Goal: Task Accomplishment & Management: Complete application form

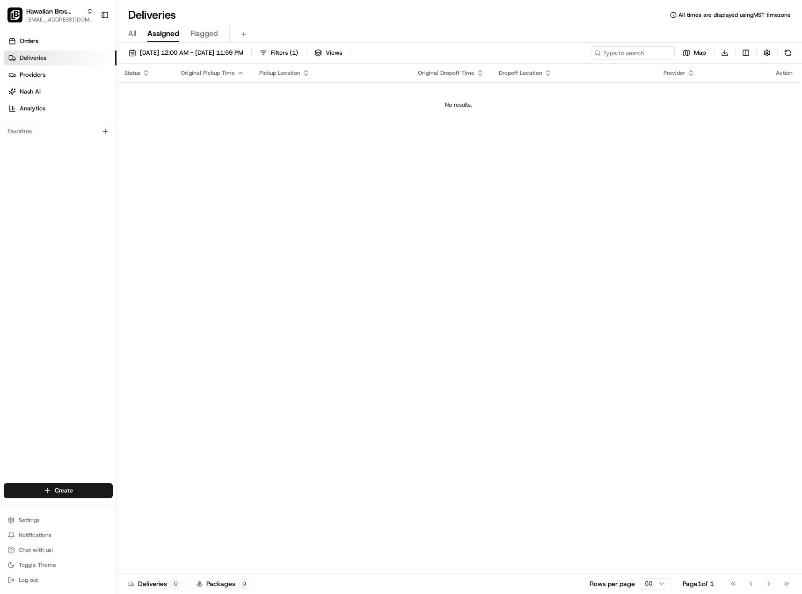
click at [28, 58] on span "Deliveries" at bounding box center [33, 58] width 27 height 8
click at [63, 9] on span "Hawaiian Bros ([PERSON_NAME] TX_Loop 288)" at bounding box center [54, 11] width 57 height 9
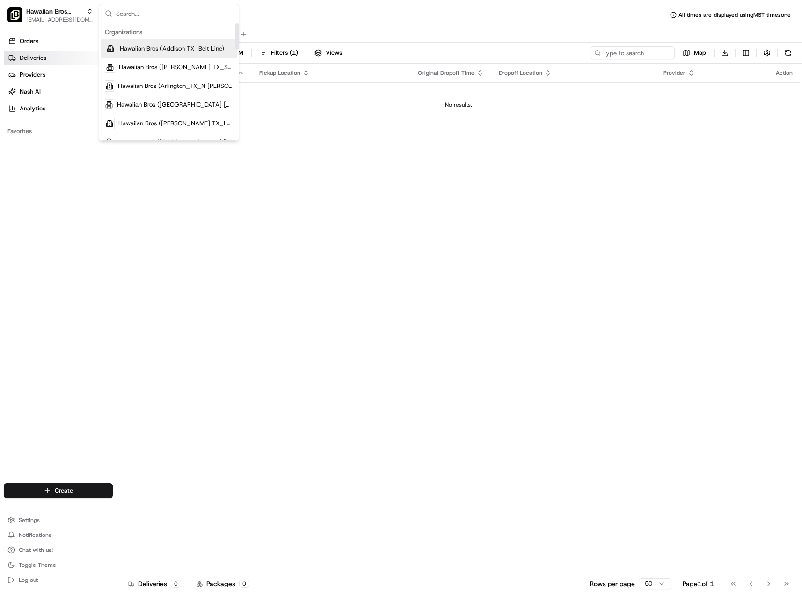
click at [184, 58] on div "Hawaiian Bros (Addison TX_Belt Line)" at bounding box center [169, 48] width 136 height 19
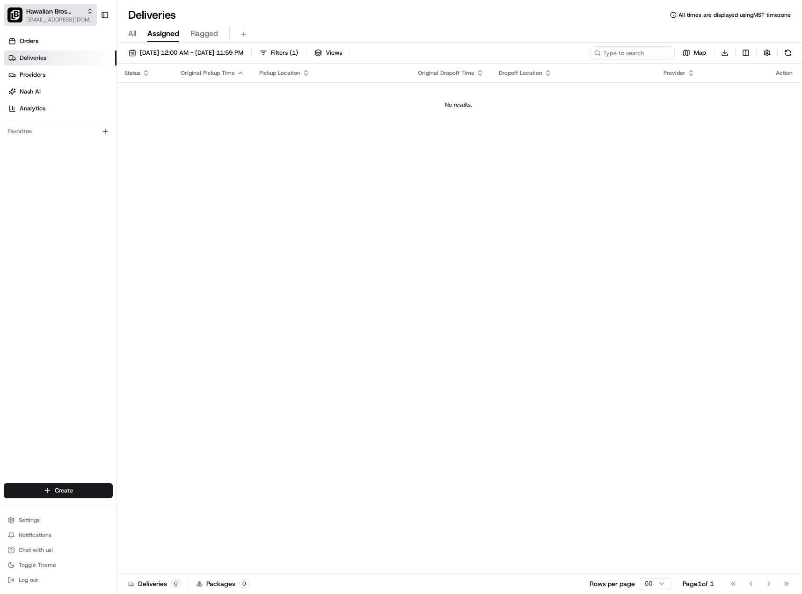
click at [54, 21] on span "[EMAIL_ADDRESS][DOMAIN_NAME]" at bounding box center [59, 19] width 67 height 7
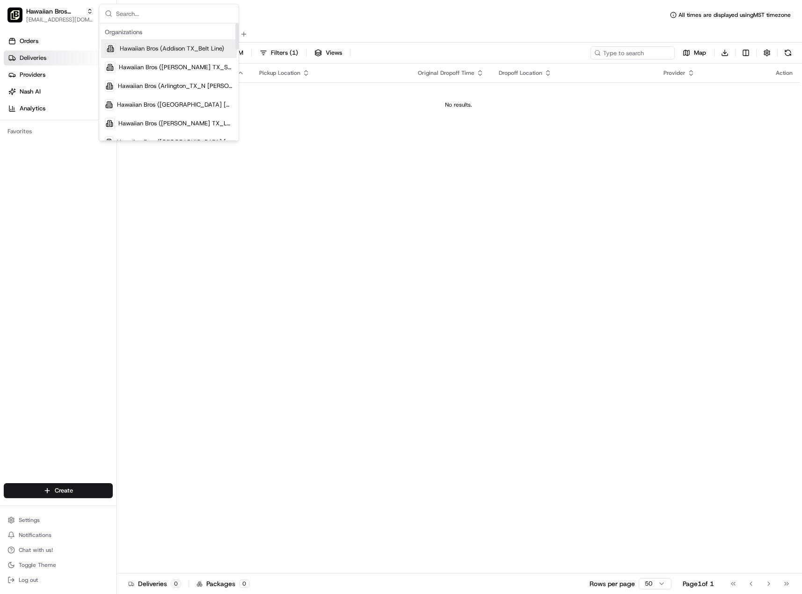
click at [148, 46] on span "Hawaiian Bros (Addison TX_Belt Line)" at bounding box center [172, 48] width 104 height 8
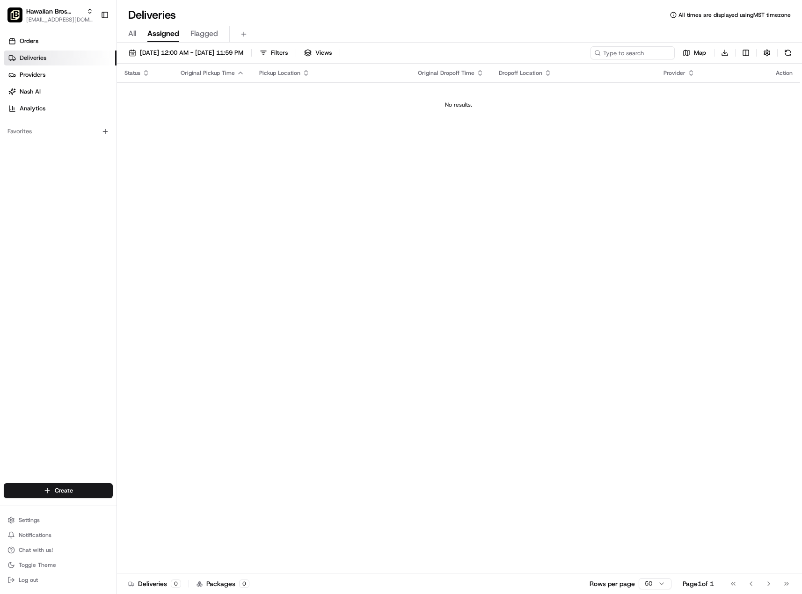
click at [54, 490] on html "Hawaiian Bros (Addison TX_Belt Line) [EMAIL_ADDRESS][DOMAIN_NAME] Toggle Sideba…" at bounding box center [401, 297] width 802 height 594
click at [177, 516] on link "Order" at bounding box center [169, 524] width 104 height 17
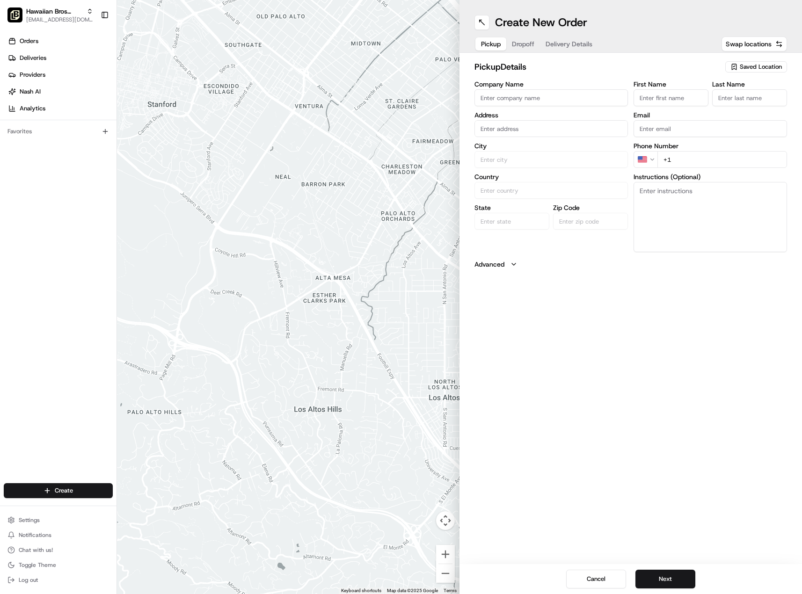
click at [527, 93] on input "Company Name" at bounding box center [550, 97] width 153 height 17
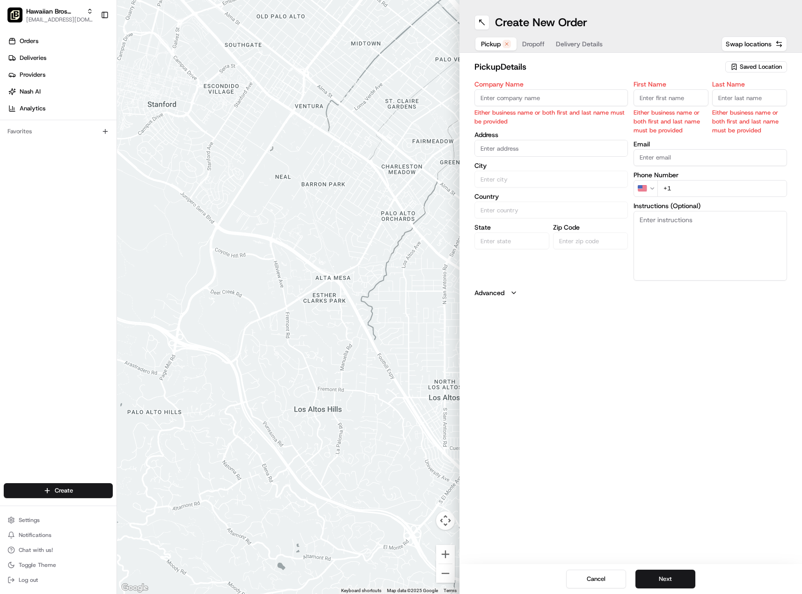
click at [538, 99] on input "Company Name" at bounding box center [550, 97] width 153 height 17
drag, startPoint x: 552, startPoint y: 98, endPoint x: 523, endPoint y: 99, distance: 28.1
click at [523, 99] on input "Hawaiian Bros [GEOGRAPHIC_DATA]" at bounding box center [550, 97] width 153 height 17
type input "Hawaiian Bros Addison"
click at [508, 147] on body "Hawaiian Bros (Addison TX_Belt Line) [EMAIL_ADDRESS][DOMAIN_NAME] Toggle Sideba…" at bounding box center [401, 297] width 802 height 594
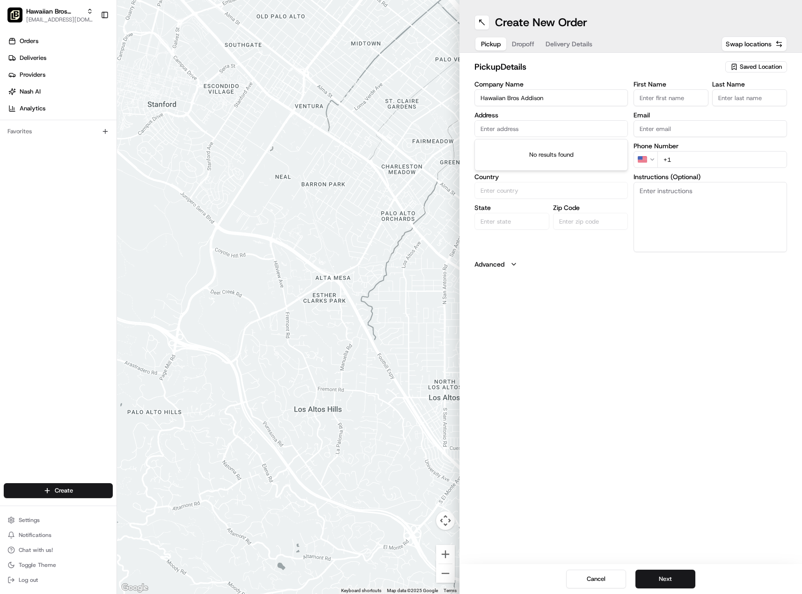
drag, startPoint x: 506, startPoint y: 130, endPoint x: 456, endPoint y: 114, distance: 53.0
click at [507, 130] on input "text" at bounding box center [550, 128] width 153 height 17
click at [516, 125] on input "text" at bounding box center [550, 128] width 153 height 17
paste input "[STREET_ADDRESS]"
click at [581, 321] on div "Create New Order Pickup Dropoff Delivery Details Swap locations pickup Details …" at bounding box center [630, 297] width 342 height 594
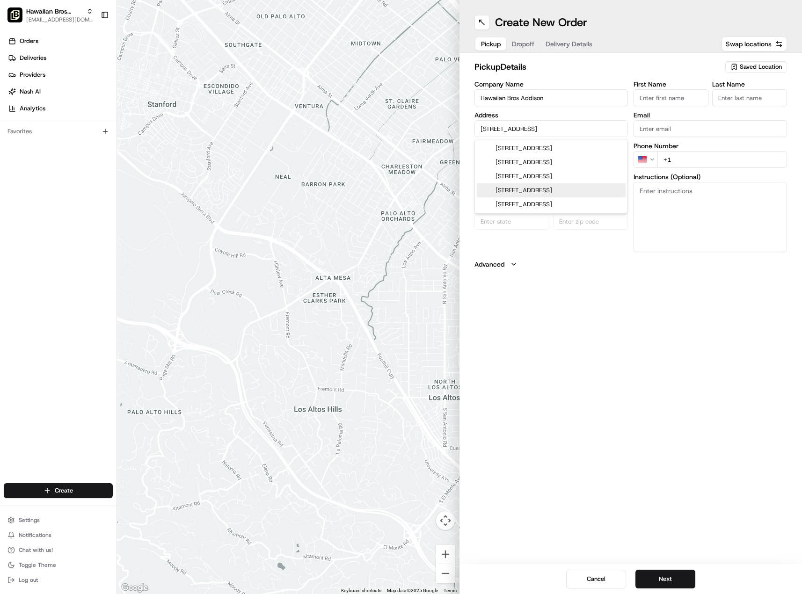
click at [573, 124] on input "[STREET_ADDRESS]" at bounding box center [550, 128] width 153 height 17
click at [552, 148] on div "[STREET_ADDRESS]" at bounding box center [551, 148] width 149 height 14
type input "[STREET_ADDRESS]"
type input "[PERSON_NAME]"
type input "[GEOGRAPHIC_DATA]"
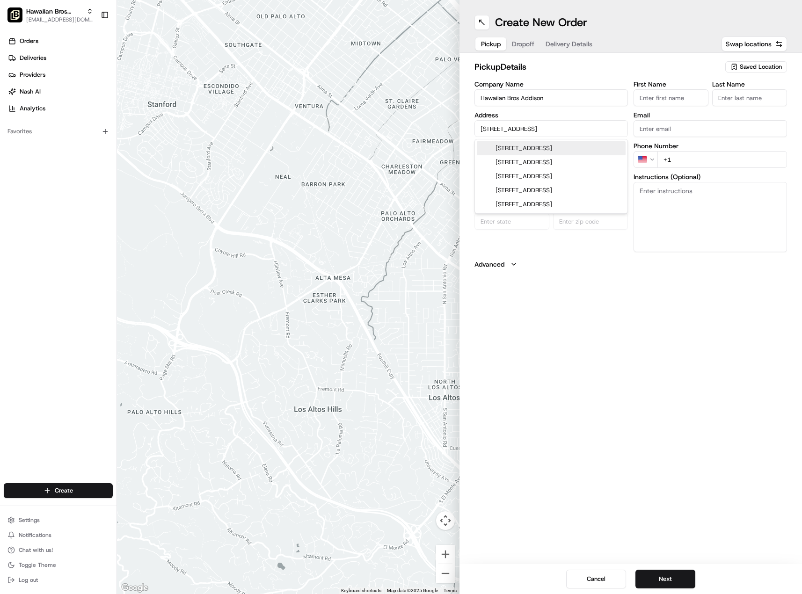
type input "[GEOGRAPHIC_DATA]"
type input "75001"
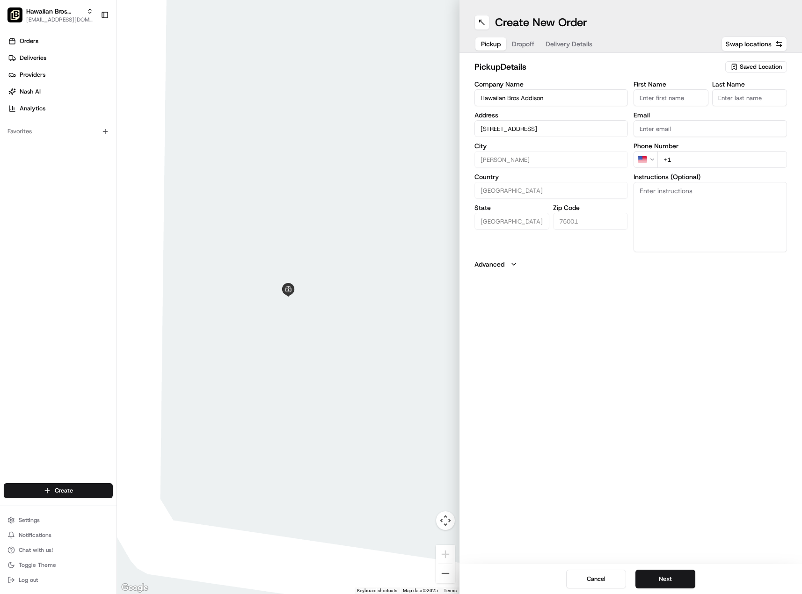
click at [659, 95] on input "First Name" at bounding box center [670, 97] width 75 height 17
type input "[PERSON_NAME]"
click at [729, 98] on input "Last Name" at bounding box center [749, 97] width 75 height 17
type input "[PERSON_NAME]"
click at [683, 162] on input "+1" at bounding box center [722, 159] width 130 height 17
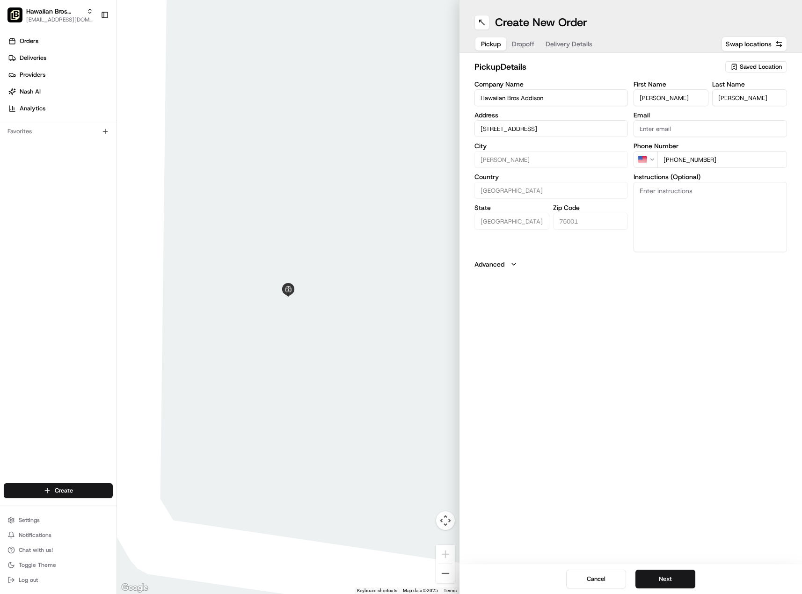
type input "[PHONE_NUMBER]"
click at [655, 347] on div "Create New Order Pickup Dropoff Delivery Details Swap locations pickup Details …" at bounding box center [630, 297] width 342 height 594
click at [667, 582] on button "Next" at bounding box center [665, 579] width 60 height 19
click at [532, 96] on input "Company Name" at bounding box center [550, 97] width 153 height 17
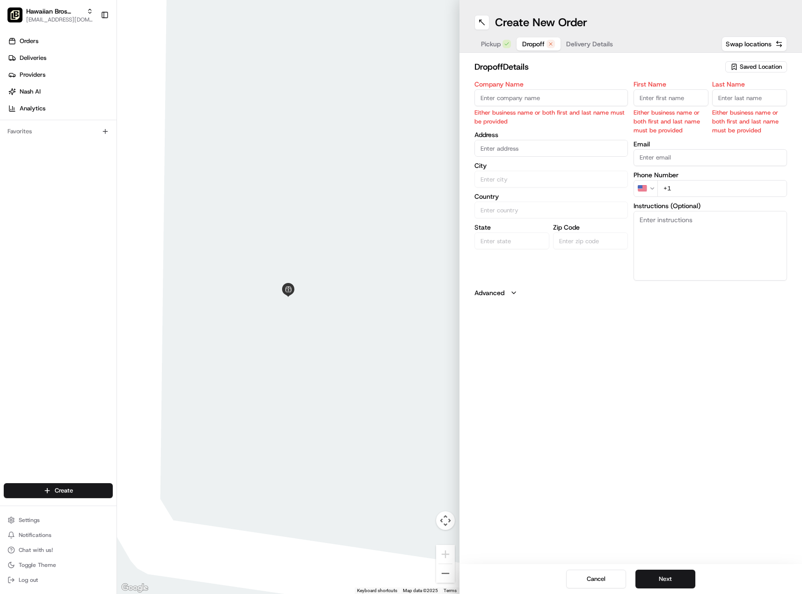
click at [545, 101] on input "Company Name" at bounding box center [550, 97] width 153 height 17
paste input "[PERSON_NAME], Incorporated"
type input "[PERSON_NAME], Incorporated"
click at [511, 147] on body "Hawaiian Bros (Addison TX_Belt Line) [EMAIL_ADDRESS][DOMAIN_NAME] Toggle Sideba…" at bounding box center [401, 297] width 802 height 594
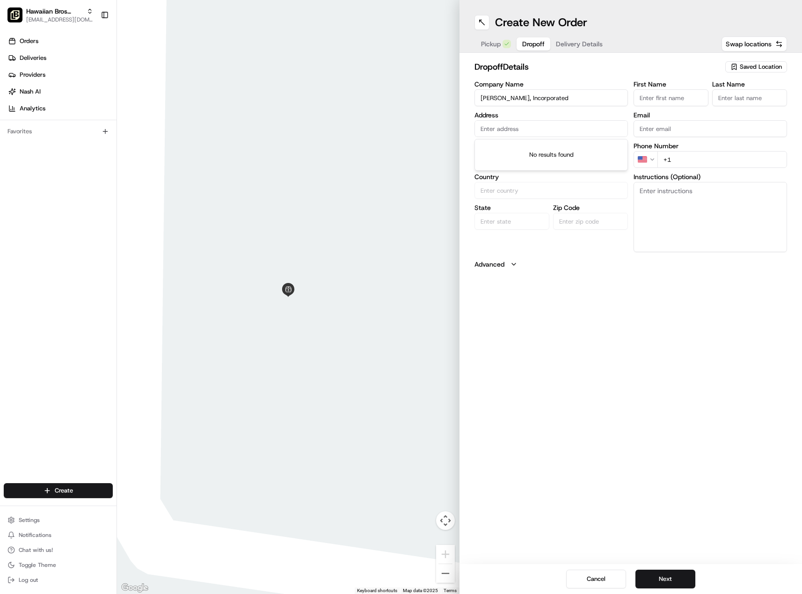
click at [514, 132] on input "text" at bounding box center [550, 128] width 153 height 17
paste input "[STREET_ADDRESS]"
click at [563, 124] on input "[STREET_ADDRESS]" at bounding box center [550, 128] width 153 height 17
click at [567, 151] on div "[STREET_ADDRESS]" at bounding box center [551, 148] width 149 height 14
type input "[STREET_ADDRESS]"
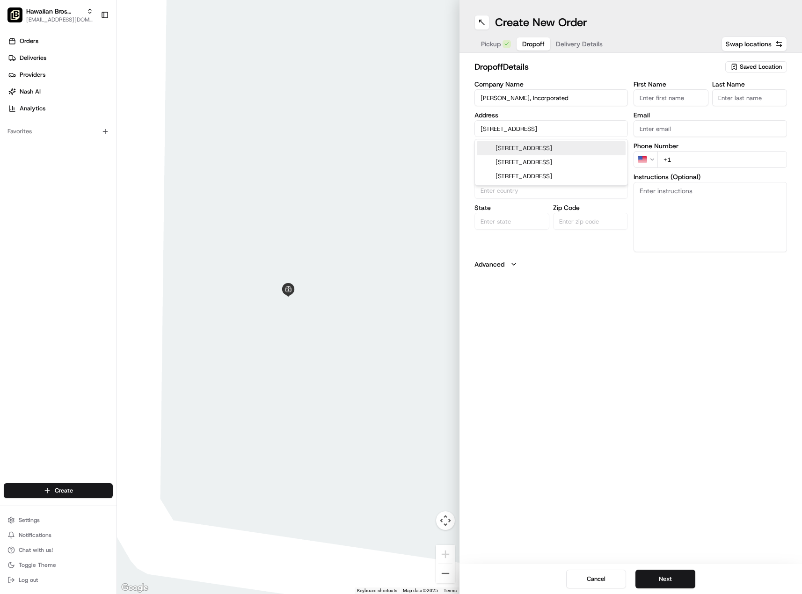
type input "[GEOGRAPHIC_DATA]"
type input "75248"
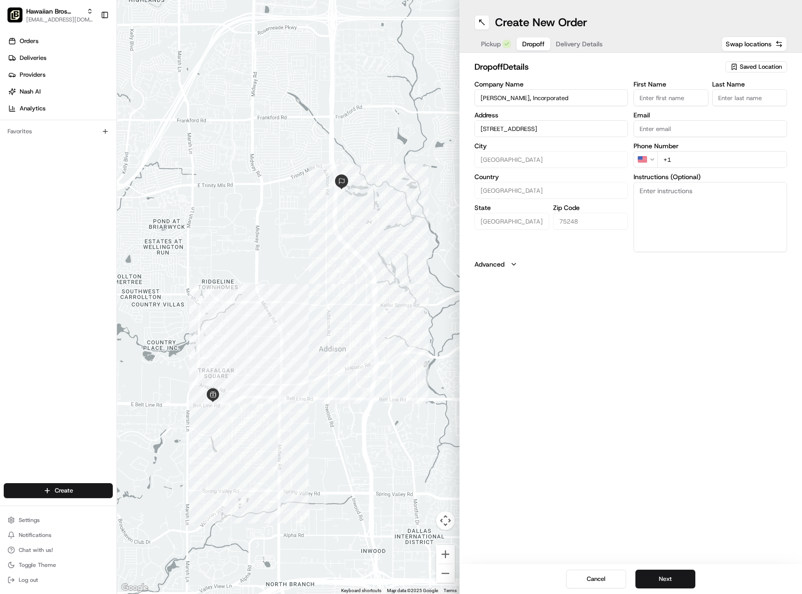
type input "[STREET_ADDRESS]"
click at [663, 97] on input "First Name" at bounding box center [670, 97] width 75 height 17
type input "[PERSON_NAME]"
click at [660, 130] on input "Email" at bounding box center [709, 128] width 153 height 17
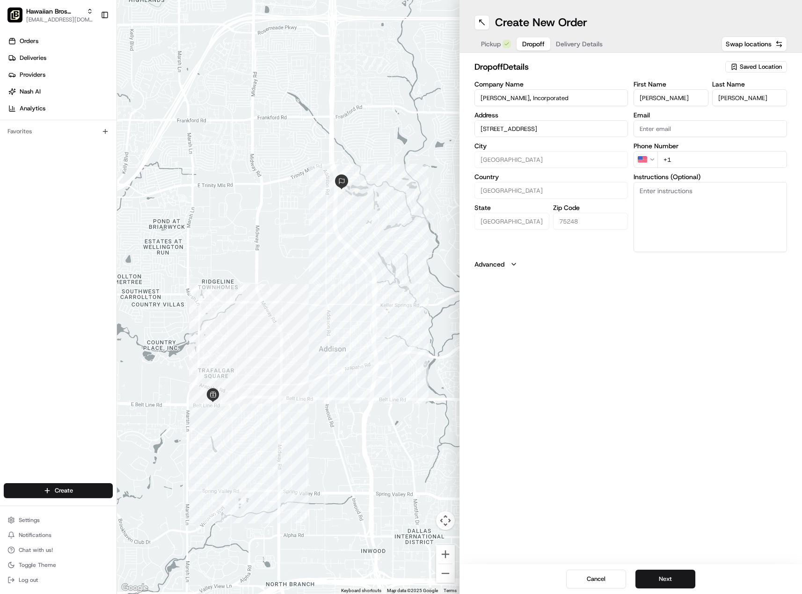
click at [683, 158] on input "+1" at bounding box center [722, 159] width 130 height 17
click at [709, 154] on input "+1" at bounding box center [722, 159] width 130 height 17
paste input "[PHONE_NUMBER]"
type input "[PHONE_NUMBER]"
click at [664, 574] on button "Next" at bounding box center [665, 579] width 60 height 19
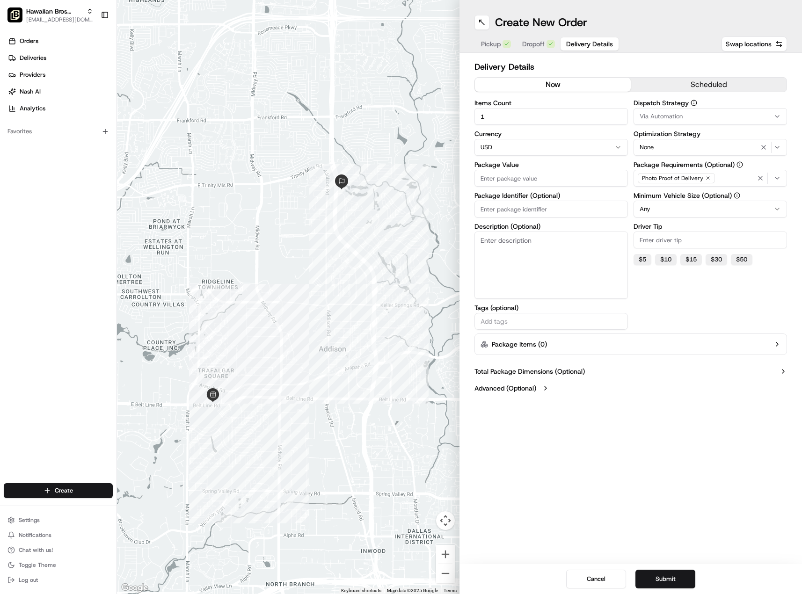
click at [517, 178] on input "Package Value" at bounding box center [550, 178] width 153 height 17
type input "522.44"
drag, startPoint x: 713, startPoint y: 260, endPoint x: 709, endPoint y: 273, distance: 13.2
click at [713, 261] on button "$ 30" at bounding box center [716, 259] width 22 height 11
type input "30"
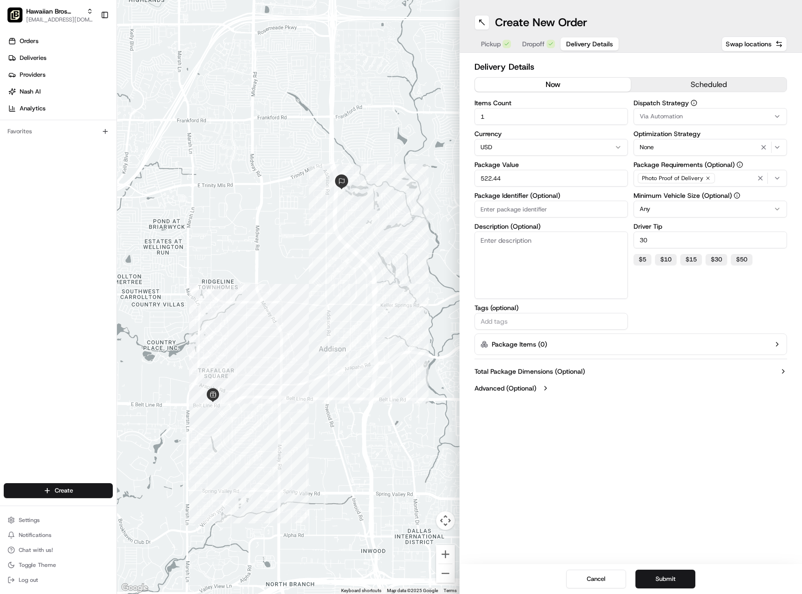
click at [667, 578] on button "Submit" at bounding box center [665, 579] width 60 height 19
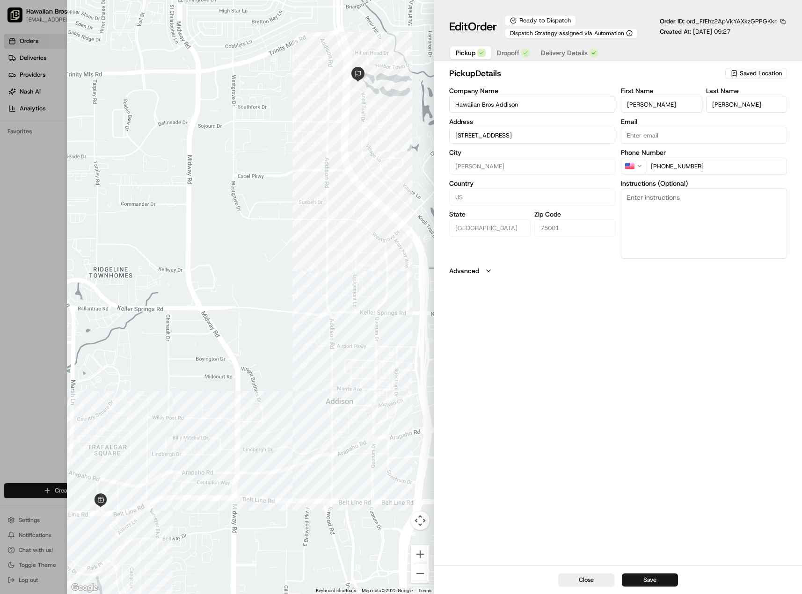
click at [654, 577] on button "Save" at bounding box center [650, 580] width 56 height 13
type input "+1"
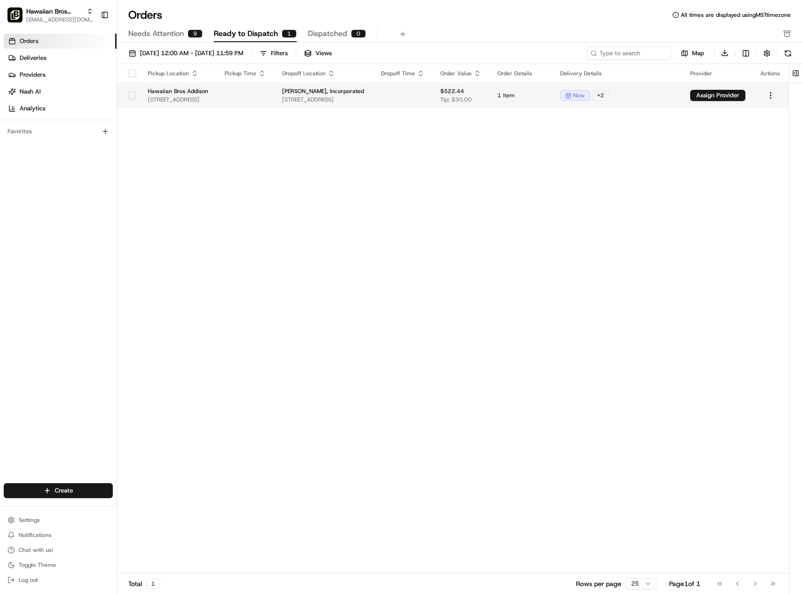
click at [433, 89] on td at bounding box center [403, 95] width 60 height 25
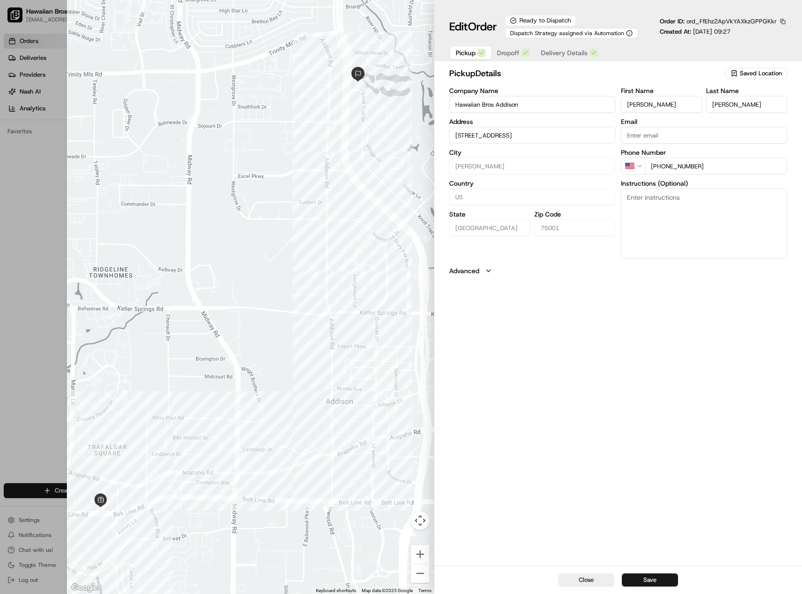
click at [647, 582] on button "Save" at bounding box center [650, 580] width 56 height 13
type input "+1"
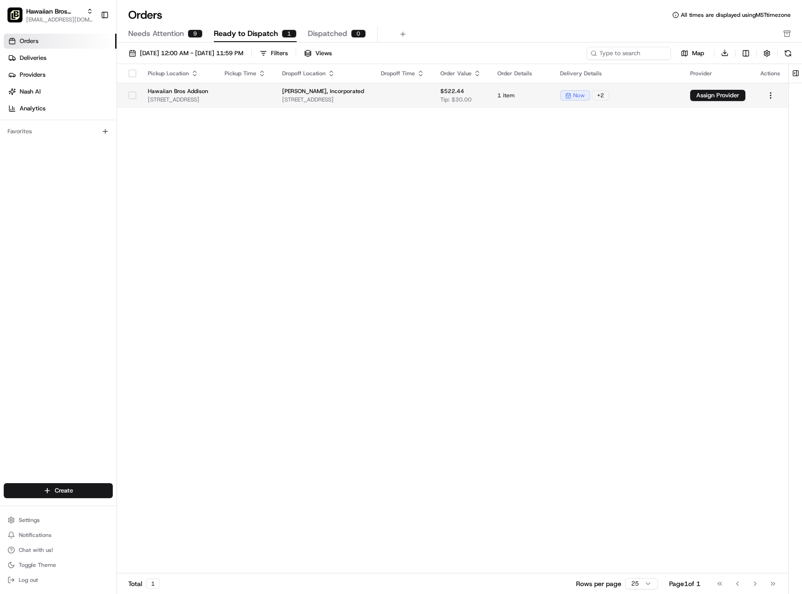
click at [210, 92] on span "Hawaiian Bros Addison" at bounding box center [179, 90] width 62 height 7
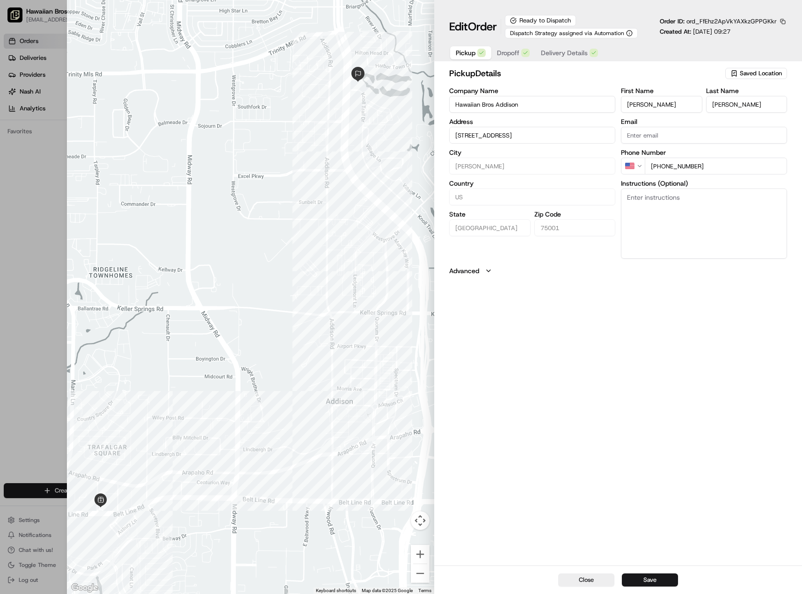
drag, startPoint x: 491, startPoint y: 279, endPoint x: 494, endPoint y: 274, distance: 5.9
click at [493, 276] on div "pickup Details Saved Location Company Name Hawaiian Bros Addison Address [STREE…" at bounding box center [618, 315] width 368 height 501
click at [492, 270] on button "Advanced" at bounding box center [618, 270] width 338 height 9
click at [687, 465] on div "pickup Details Saved Location Company Name Hawaiian Bros Addison Address [STREE…" at bounding box center [618, 315] width 368 height 501
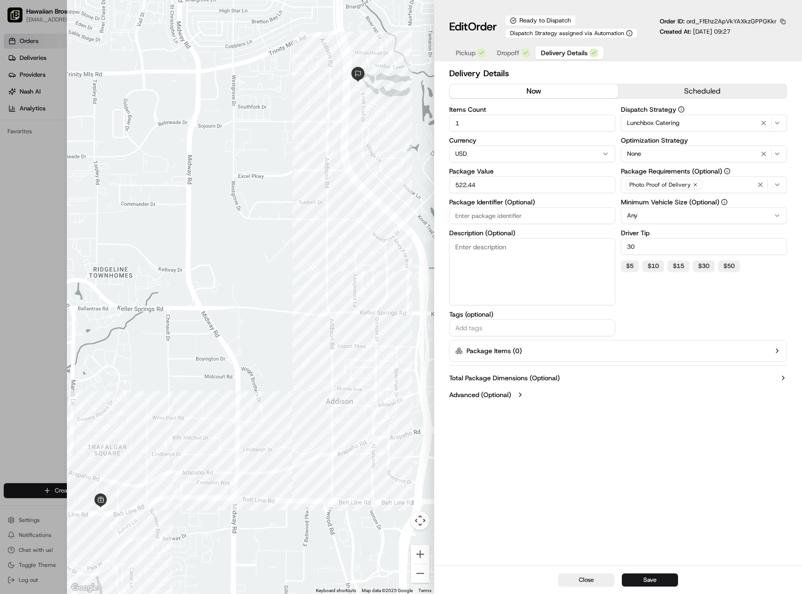
click at [564, 51] on span "Delivery Details" at bounding box center [564, 52] width 47 height 9
click at [520, 394] on icon "button" at bounding box center [519, 394] width 7 height 7
click at [582, 579] on button "Close" at bounding box center [586, 580] width 56 height 13
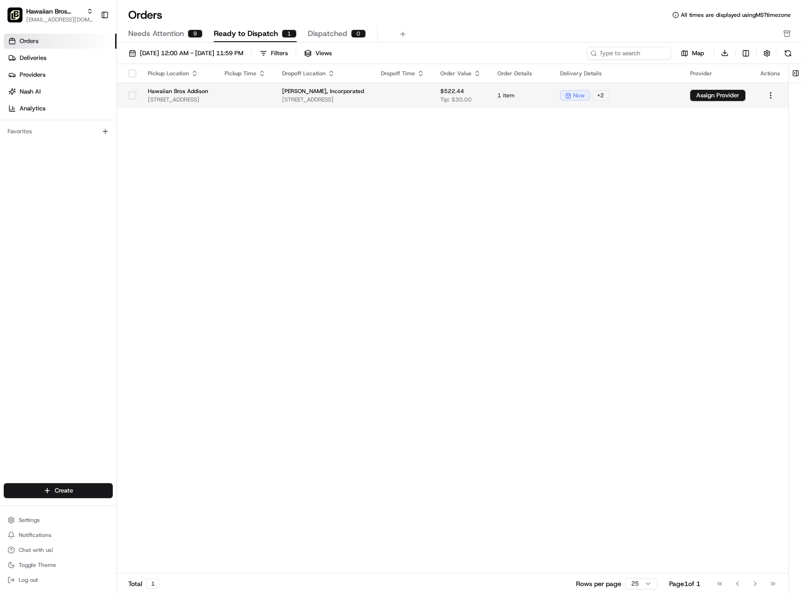
scroll to position [0, 85]
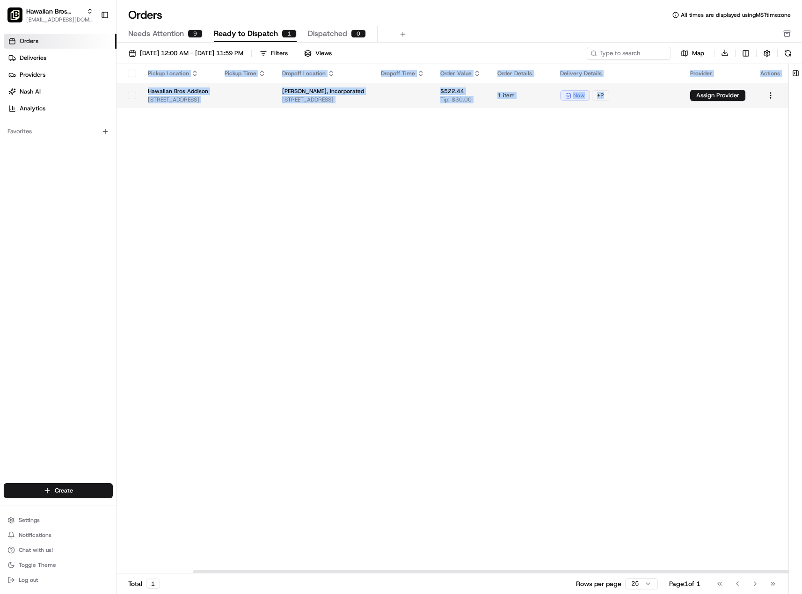
drag, startPoint x: 749, startPoint y: 98, endPoint x: 785, endPoint y: 99, distance: 36.5
click at [785, 99] on tr "Hawaiian Bros Addison [STREET_ADDRESS] [PERSON_NAME], Incorporated [STREET_ADDR…" at bounding box center [452, 95] width 671 height 25
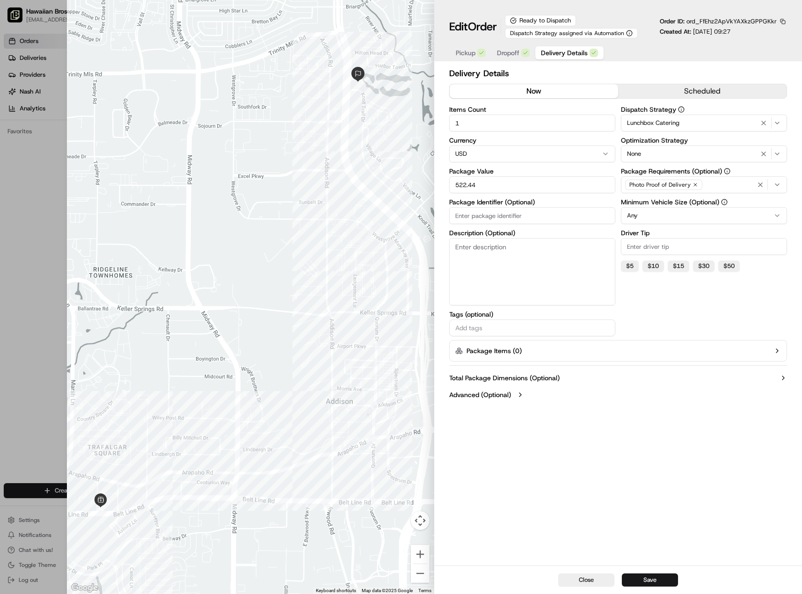
drag, startPoint x: 37, startPoint y: 222, endPoint x: 61, endPoint y: 215, distance: 25.2
click at [37, 222] on div at bounding box center [401, 297] width 802 height 594
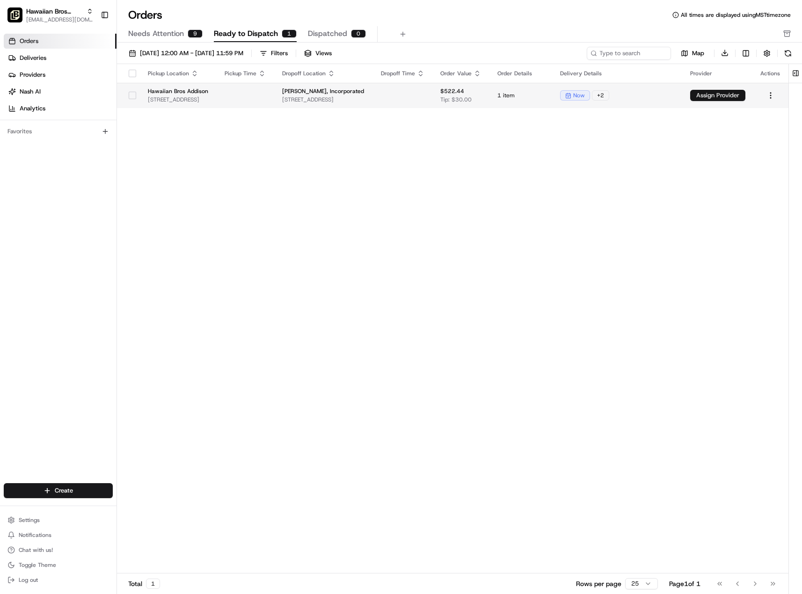
click at [729, 96] on button "Assign Provider" at bounding box center [717, 95] width 55 height 11
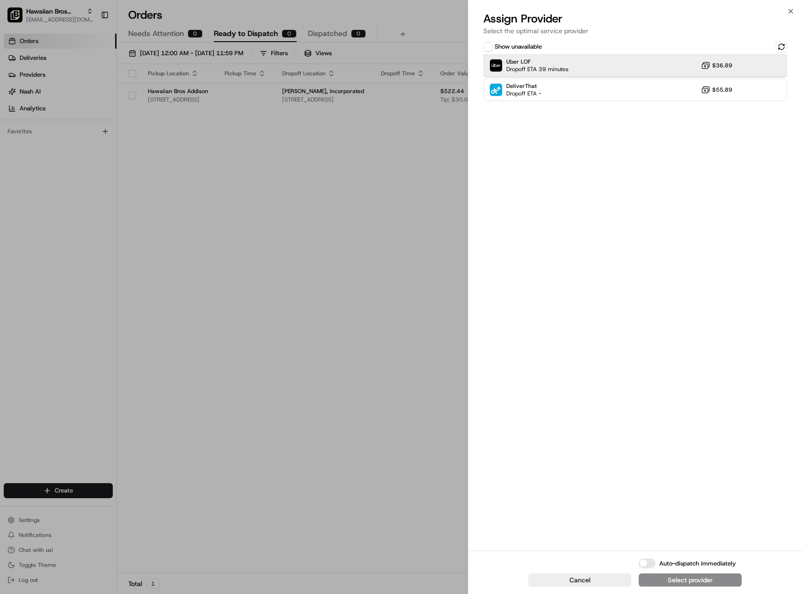
drag, startPoint x: 603, startPoint y: 68, endPoint x: 634, endPoint y: 135, distance: 73.5
click at [604, 68] on div "Uber LOF Dropoff ETA 39 minutes $36.89" at bounding box center [635, 65] width 304 height 22
click at [673, 583] on div "Assign Provider" at bounding box center [690, 579] width 46 height 9
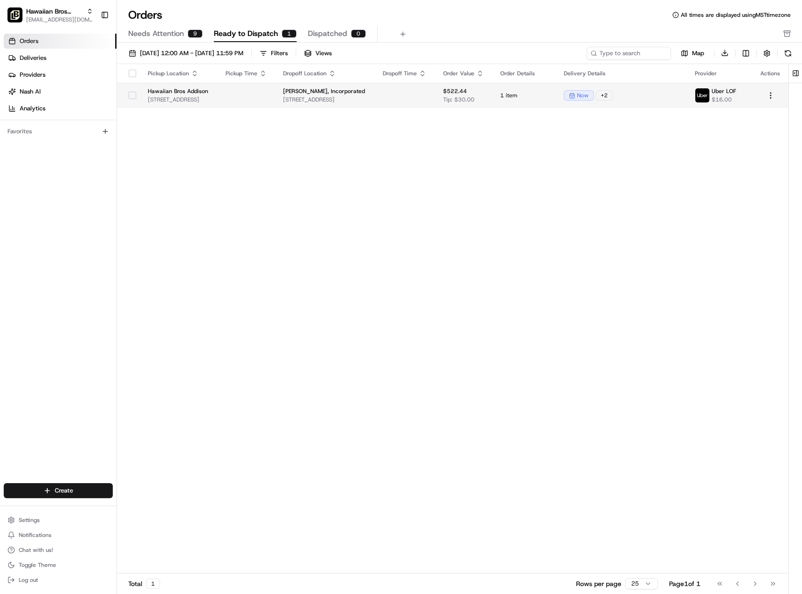
drag, startPoint x: 732, startPoint y: 96, endPoint x: 443, endPoint y: 100, distance: 289.6
click at [443, 100] on tr "Hawaiian Bros Addison [STREET_ADDRESS] [PERSON_NAME], Incorporated [STREET_ADDR…" at bounding box center [452, 95] width 671 height 25
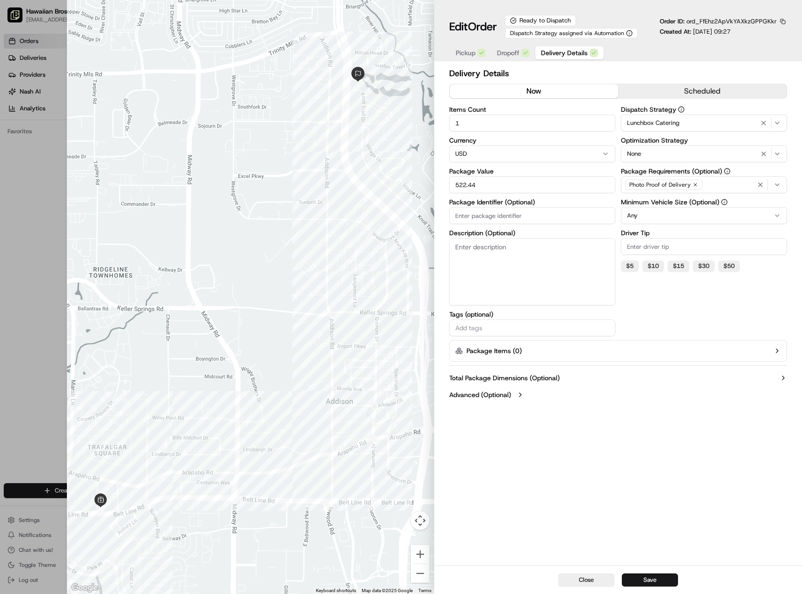
click at [33, 235] on div at bounding box center [401, 297] width 802 height 594
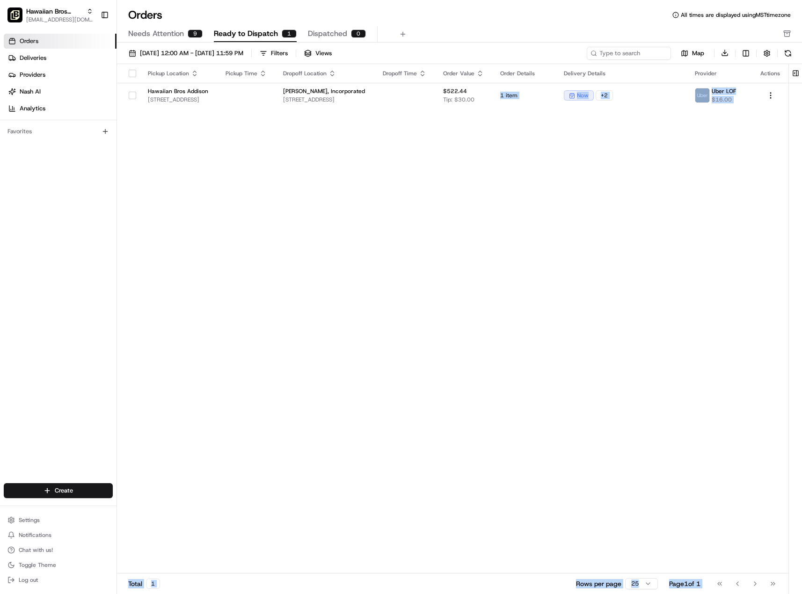
scroll to position [0, 66]
drag, startPoint x: 569, startPoint y: 96, endPoint x: 801, endPoint y: 97, distance: 232.0
click at [801, 97] on div "Pickup Location Pickup Time Dropoff Location Dropoff Time Order Value Order Det…" at bounding box center [459, 330] width 685 height 533
click at [732, 212] on div "Pickup Location Pickup Time Dropoff Location Dropoff Time Order Value Order Det…" at bounding box center [452, 319] width 671 height 510
click at [674, 102] on td "now + 2" at bounding box center [621, 95] width 131 height 25
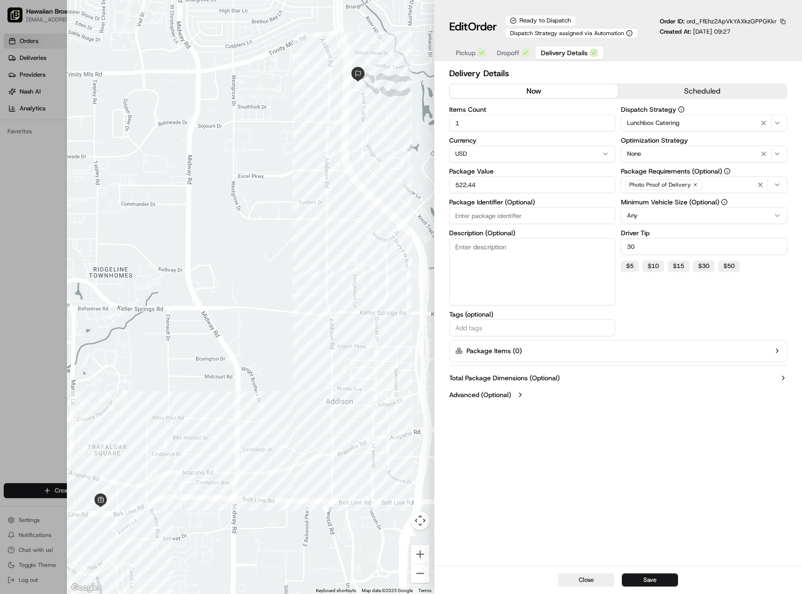
click at [567, 52] on span "Delivery Details" at bounding box center [564, 52] width 47 height 9
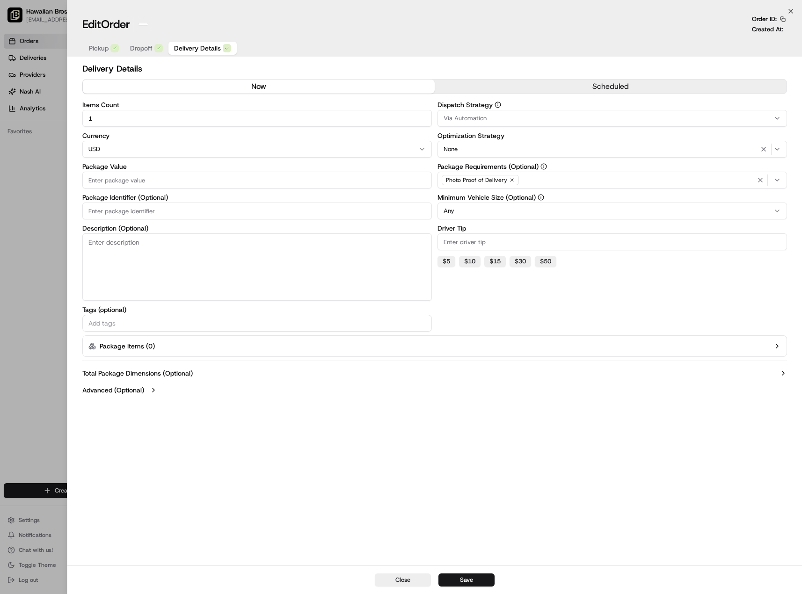
drag, startPoint x: 38, startPoint y: 204, endPoint x: 44, endPoint y: 206, distance: 6.1
click at [42, 205] on div at bounding box center [401, 297] width 802 height 594
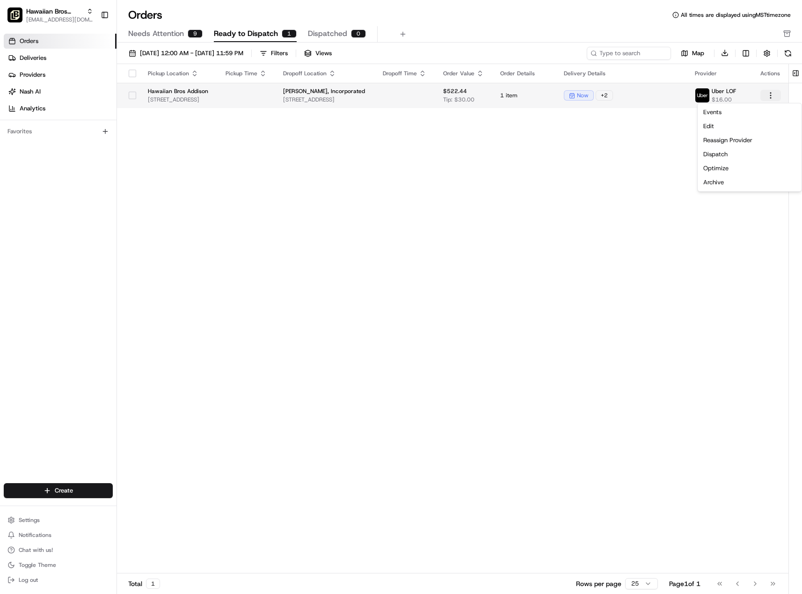
click at [771, 96] on html "Hawaiian Bros (Addison TX_Belt Line) [EMAIL_ADDRESS][DOMAIN_NAME] Toggle Sideba…" at bounding box center [401, 297] width 802 height 594
click at [739, 300] on html "Hawaiian Bros (Addison TX_Belt Line) [EMAIL_ADDRESS][DOMAIN_NAME] Toggle Sideba…" at bounding box center [401, 297] width 802 height 594
click at [671, 102] on td "now + 2" at bounding box center [621, 95] width 131 height 25
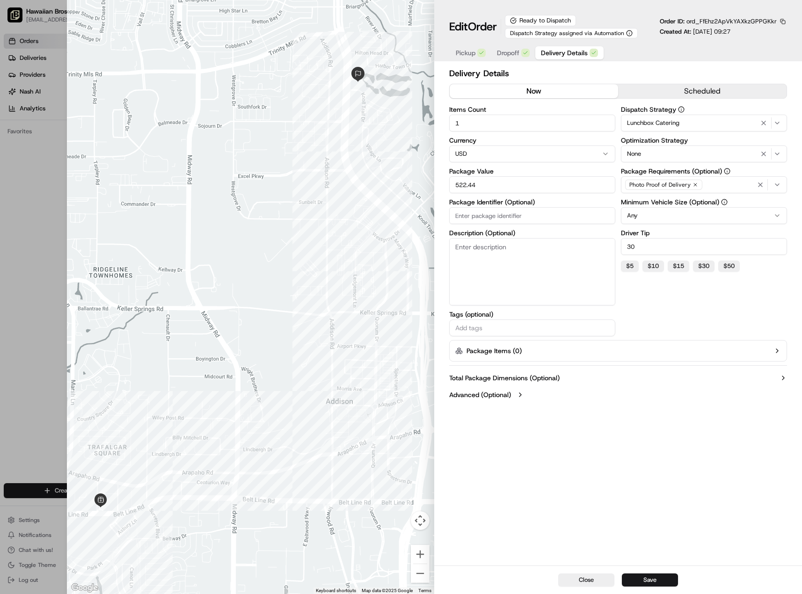
click at [661, 424] on div "Delivery Details now scheduled Items Count 1 Currency USD Package Value 522.44 …" at bounding box center [618, 315] width 368 height 501
click at [686, 90] on button "scheduled" at bounding box center [702, 91] width 168 height 14
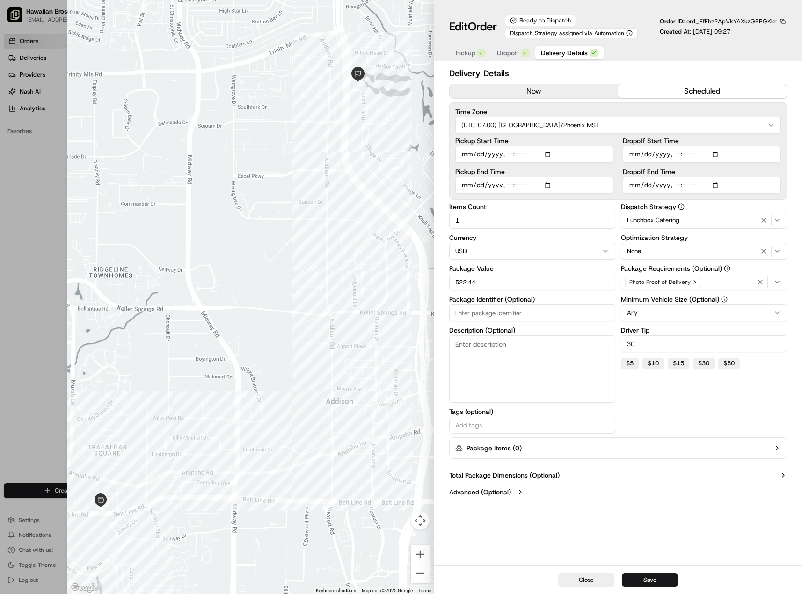
click at [491, 156] on input "Pickup Start Time" at bounding box center [534, 154] width 158 height 17
click at [690, 498] on div "Total Package Dimensions (Optional) Advanced (Optional)" at bounding box center [618, 484] width 338 height 34
click at [591, 577] on button "Close" at bounding box center [586, 580] width 56 height 13
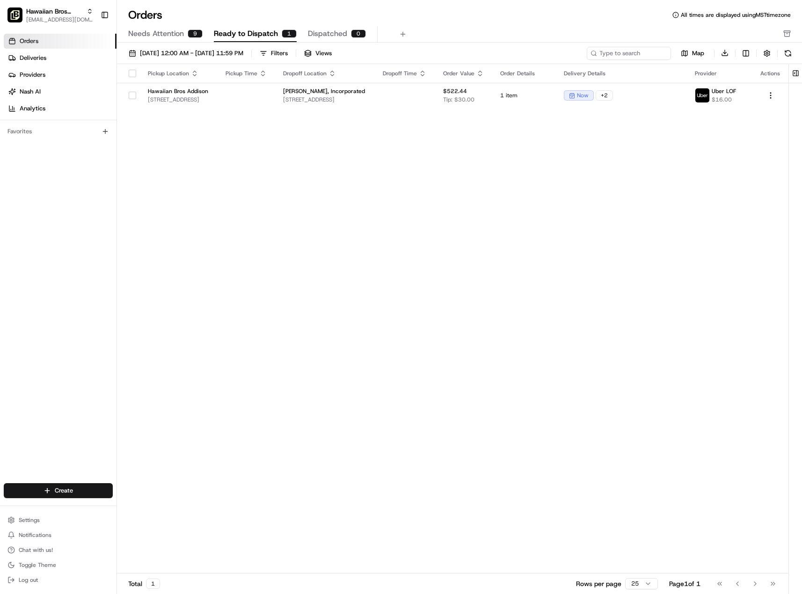
click at [453, 35] on div "Needs Attention 9 Ready to Dispatch 1 Dispatched 0" at bounding box center [452, 34] width 649 height 16
click at [35, 65] on ul "Orders Deliveries Providers [PERSON_NAME] Analytics" at bounding box center [60, 75] width 113 height 82
click at [36, 60] on span "Deliveries" at bounding box center [33, 58] width 27 height 8
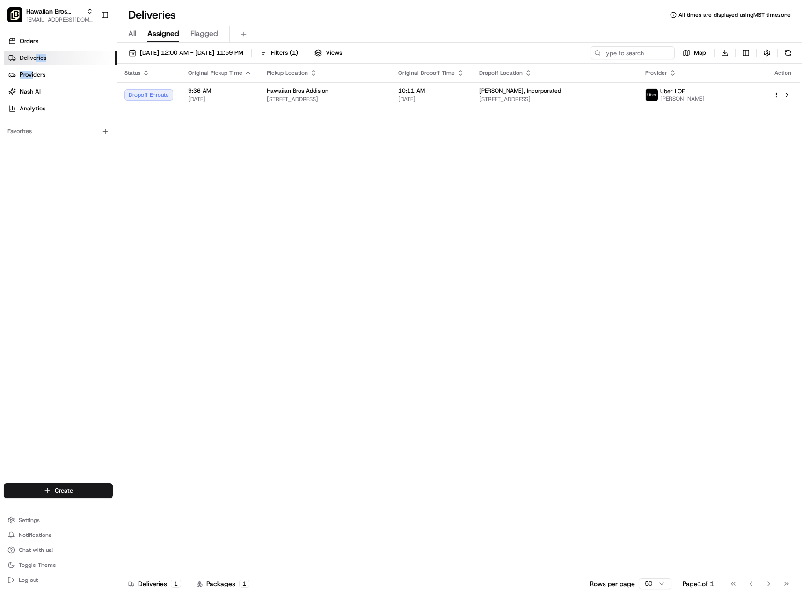
click at [38, 58] on span "Deliveries" at bounding box center [33, 58] width 27 height 8
click at [133, 30] on span "All" at bounding box center [132, 33] width 8 height 11
